Goal: Information Seeking & Learning: Learn about a topic

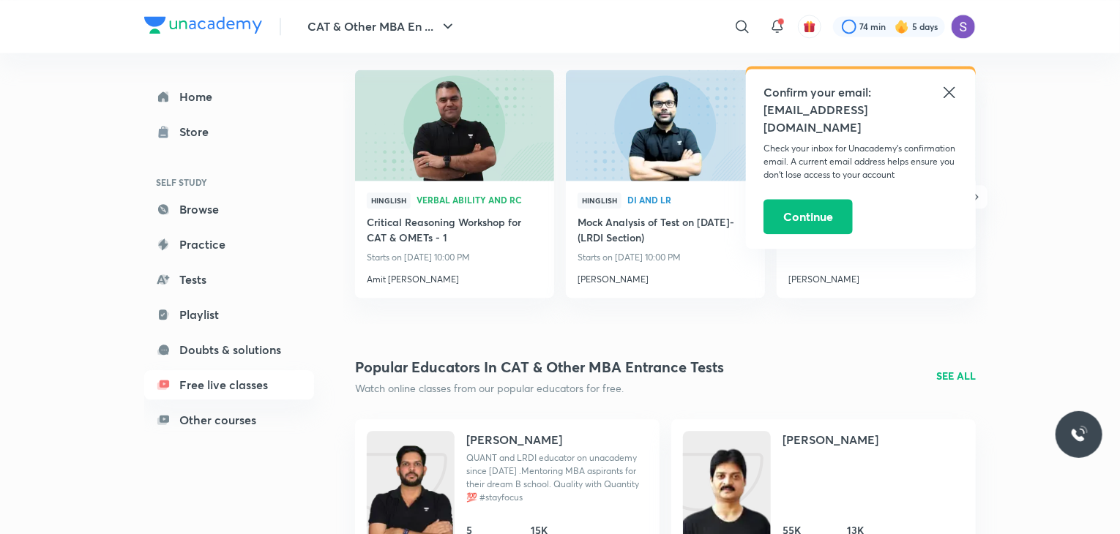
scroll to position [1670, 0]
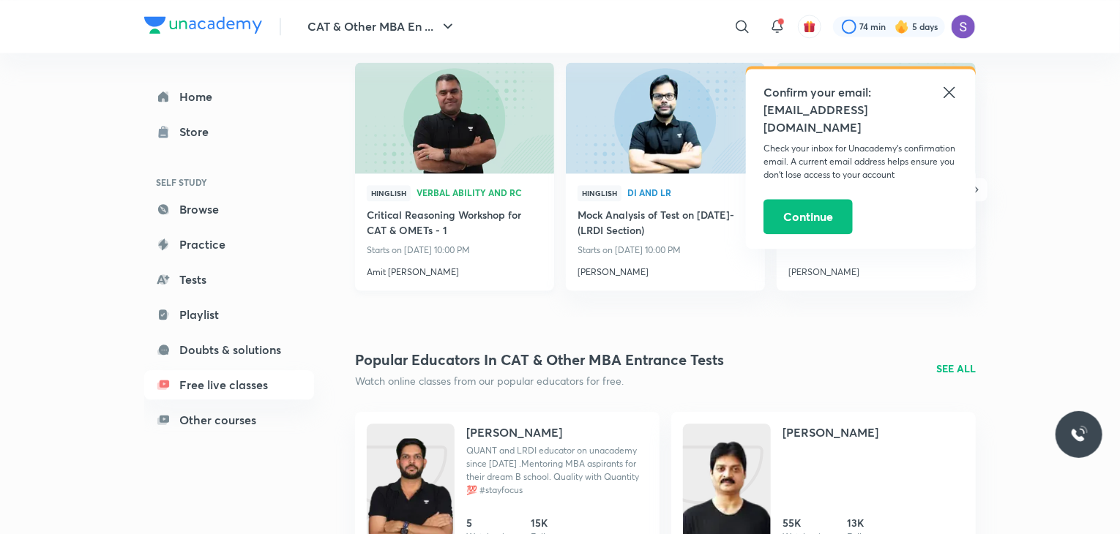
click at [395, 277] on h4 "Amit [PERSON_NAME]" at bounding box center [455, 269] width 176 height 19
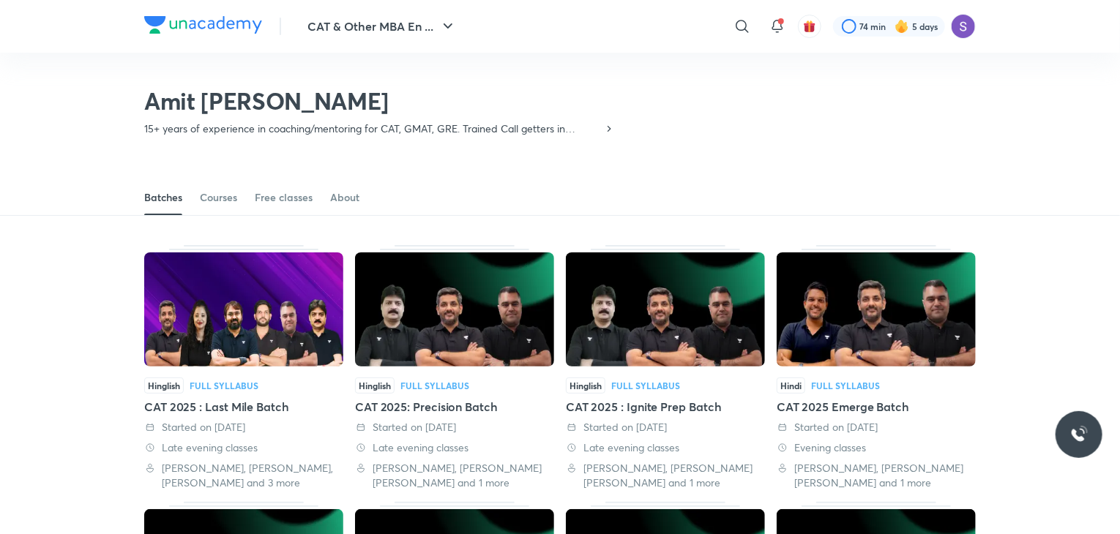
scroll to position [1072, 0]
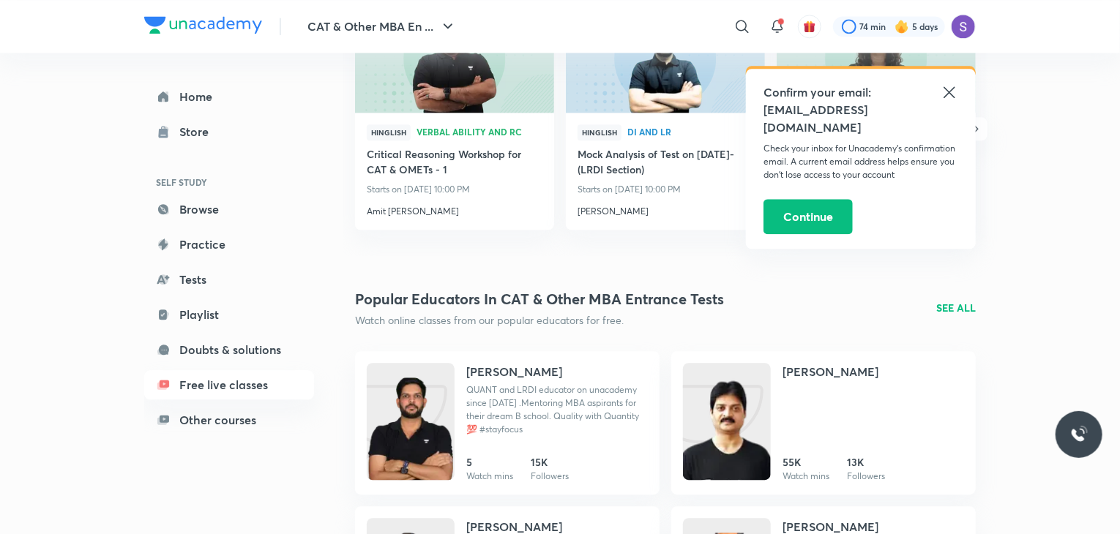
click at [946, 93] on icon at bounding box center [950, 92] width 18 height 18
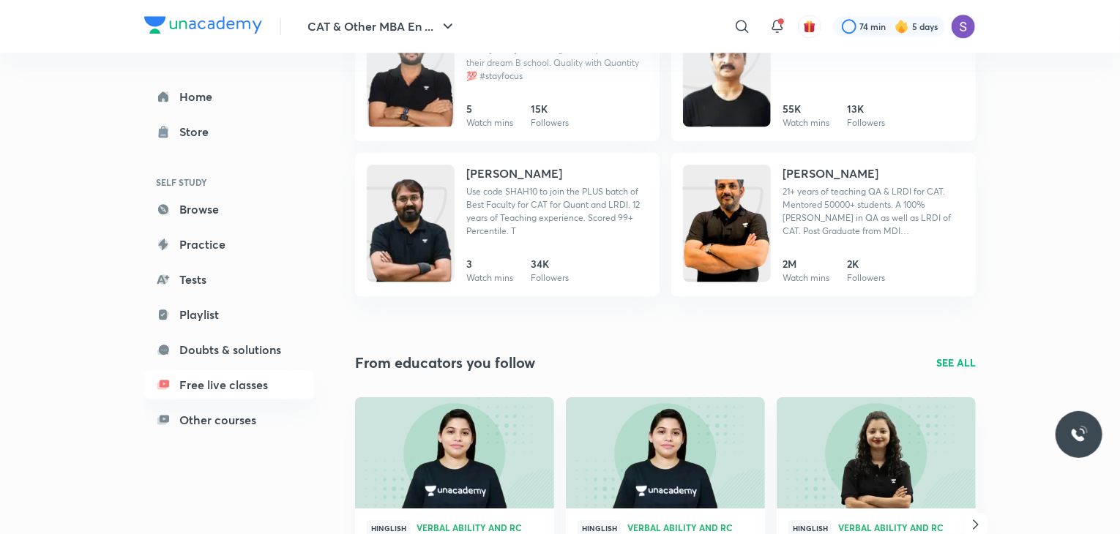
scroll to position [2084, 0]
